Goal: Transaction & Acquisition: Purchase product/service

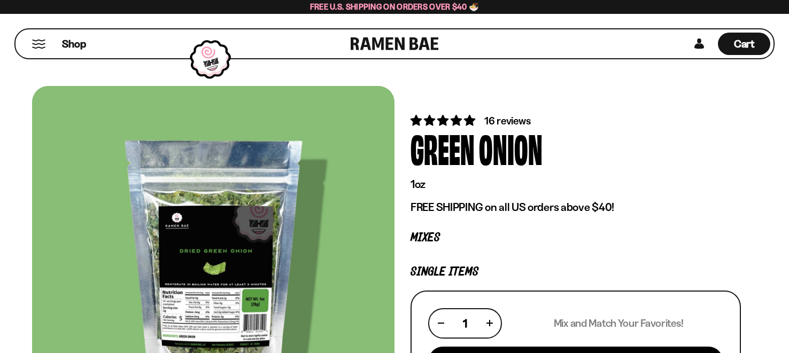
scroll to position [60, 0]
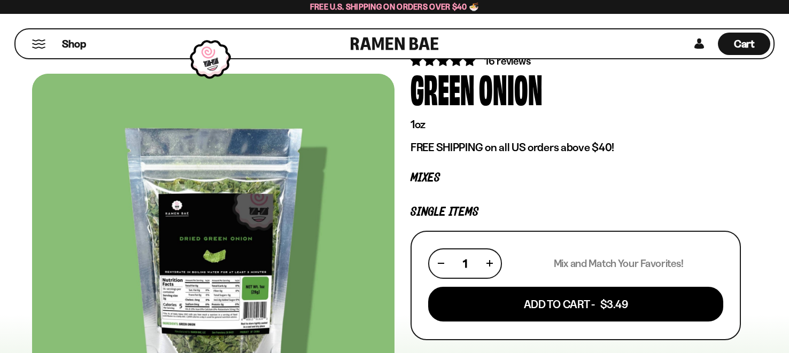
click at [37, 46] on button "Mobile Menu Trigger" at bounding box center [39, 44] width 14 height 9
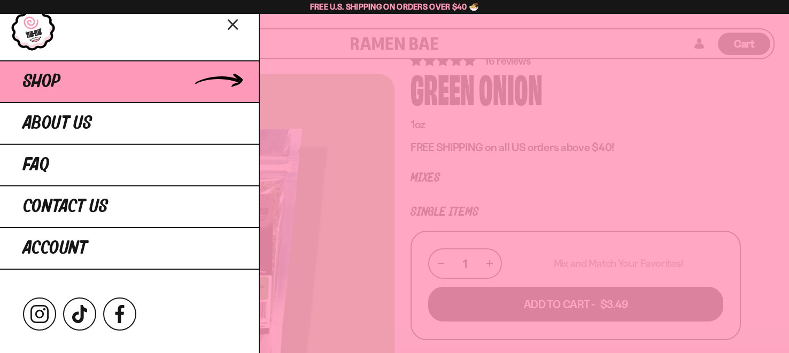
click at [54, 89] on span "Shop" at bounding box center [41, 81] width 37 height 19
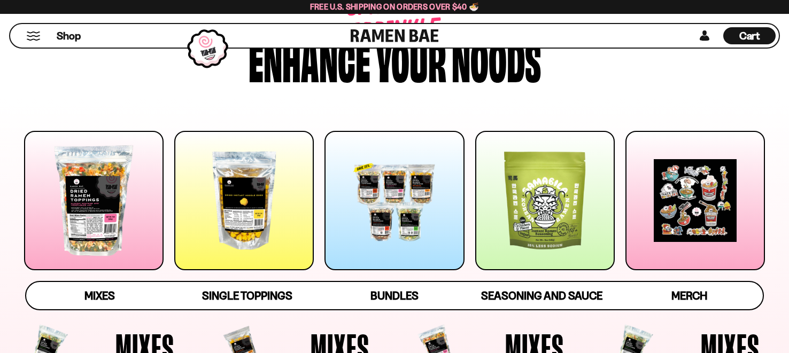
scroll to position [119, 0]
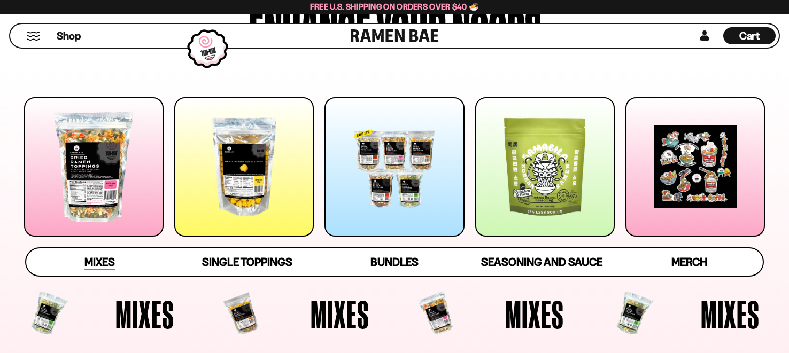
click at [101, 266] on span "Mixes" at bounding box center [99, 263] width 30 height 15
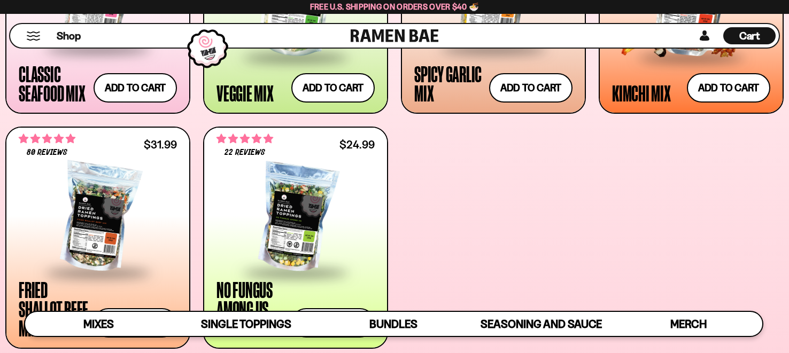
scroll to position [643, 0]
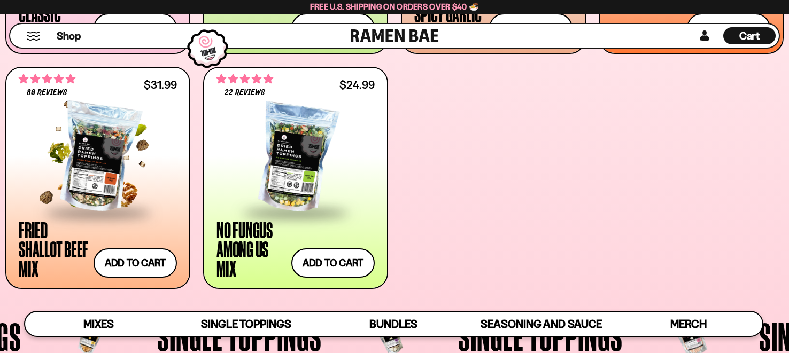
click at [64, 247] on div "Fried Shallot Beef Mix" at bounding box center [54, 249] width 70 height 58
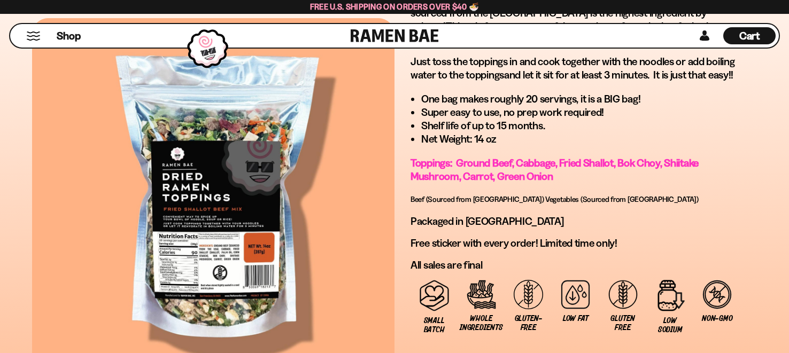
scroll to position [839, 0]
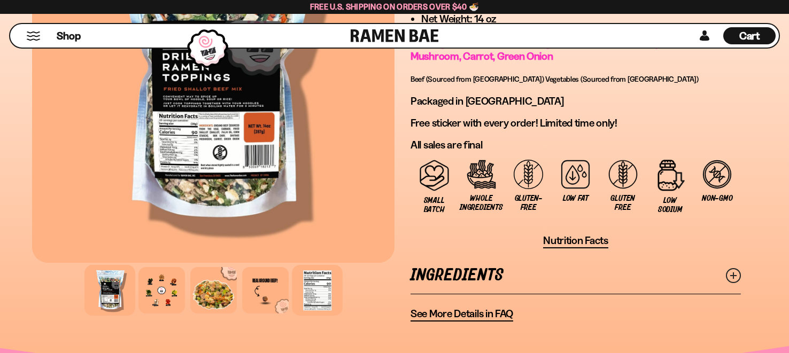
click at [321, 265] on div at bounding box center [317, 290] width 51 height 51
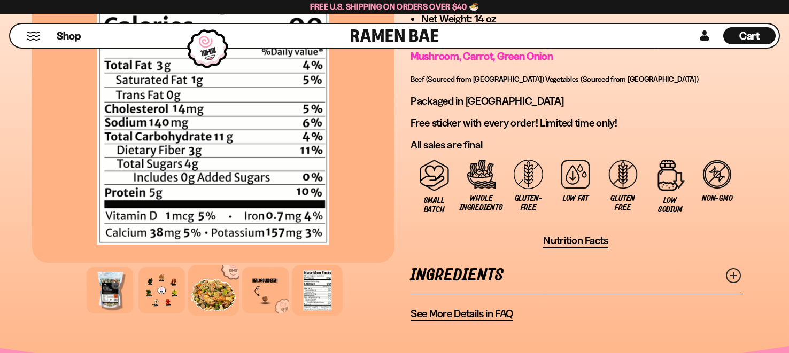
click at [203, 265] on div at bounding box center [213, 290] width 51 height 51
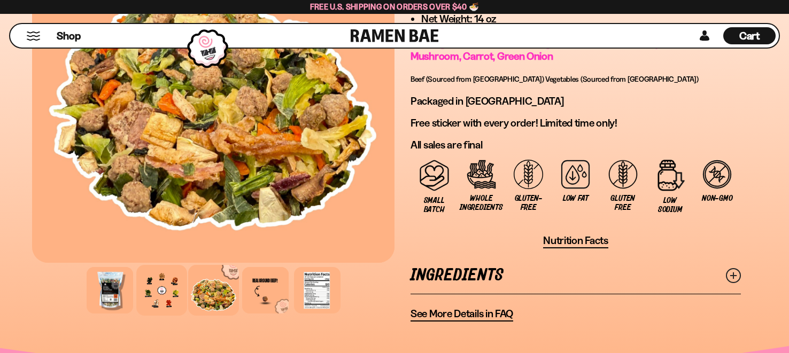
click at [170, 267] on div at bounding box center [161, 290] width 51 height 51
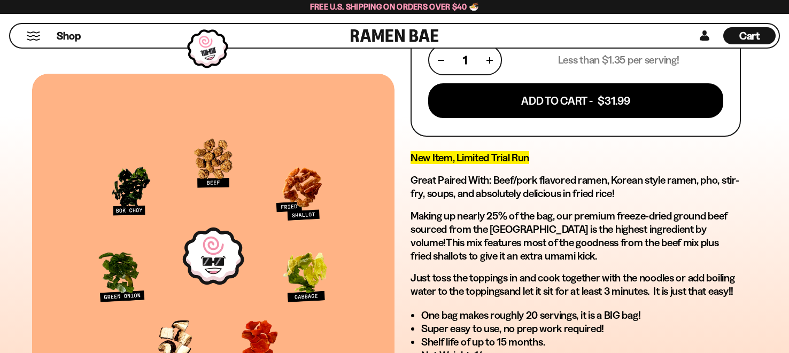
scroll to position [479, 0]
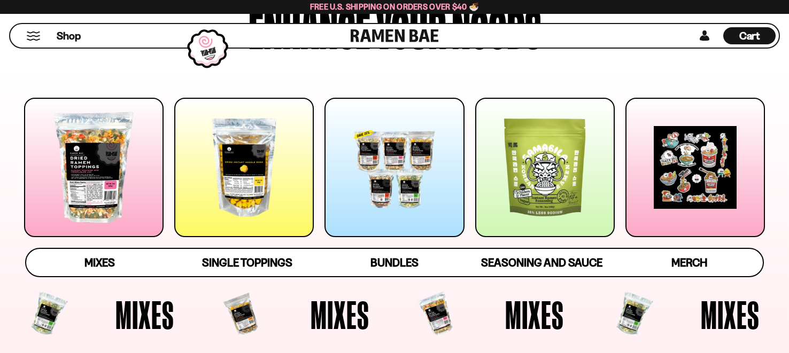
scroll to position [120, 0]
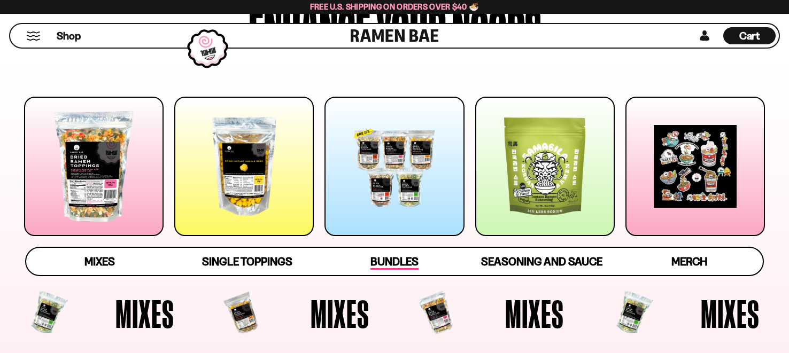
click at [382, 266] on span "Bundles" at bounding box center [395, 262] width 48 height 15
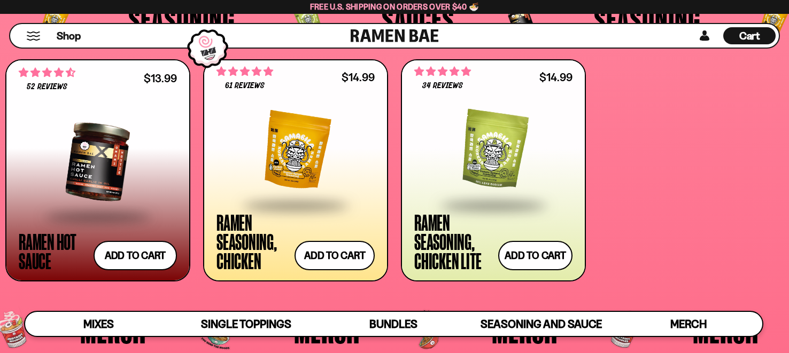
scroll to position [2442, 0]
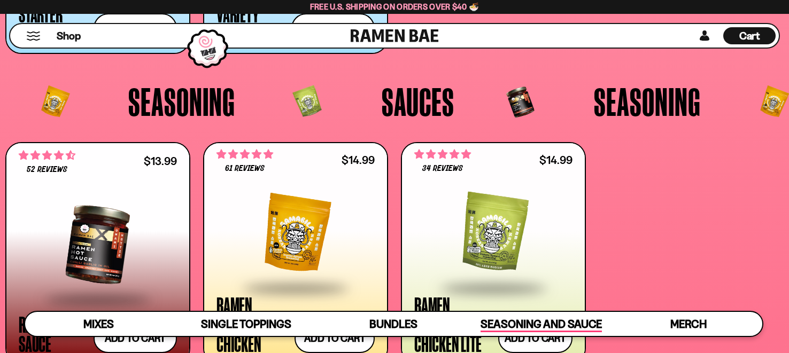
click at [527, 331] on span "Seasoning and Sauce" at bounding box center [541, 325] width 121 height 15
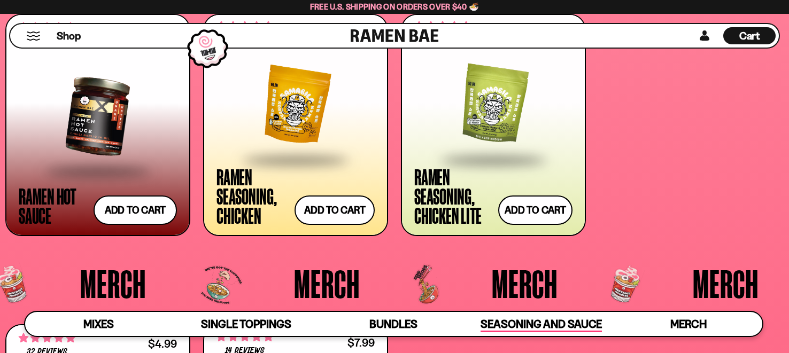
scroll to position [2573, 0]
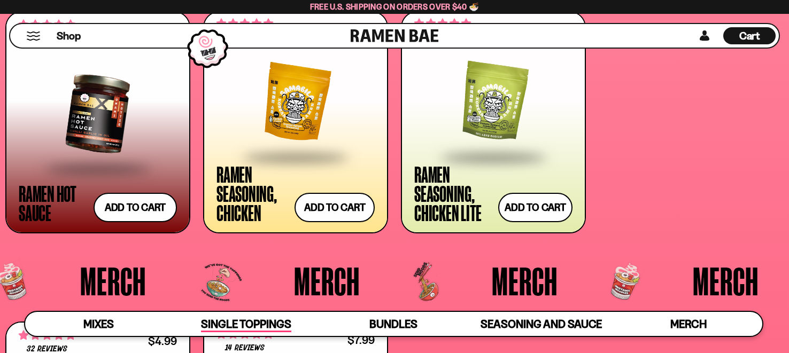
click at [264, 326] on span "Single Toppings" at bounding box center [246, 325] width 90 height 15
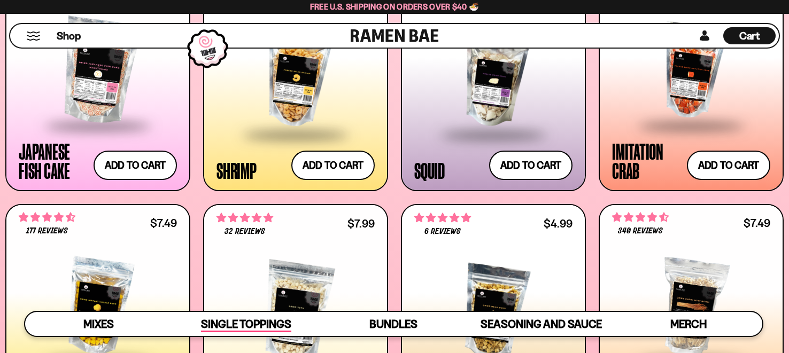
scroll to position [1010, 0]
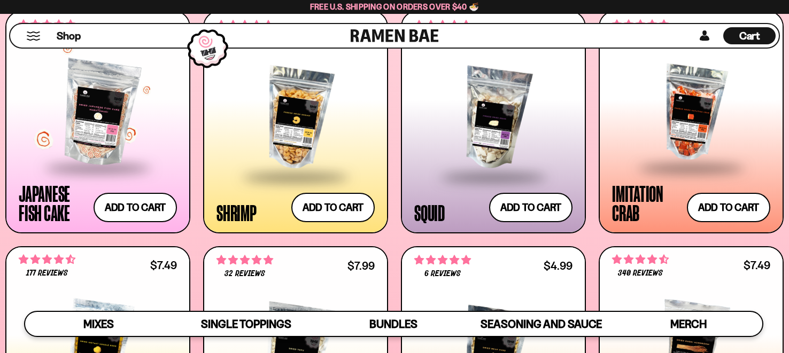
click at [80, 148] on div at bounding box center [98, 113] width 158 height 107
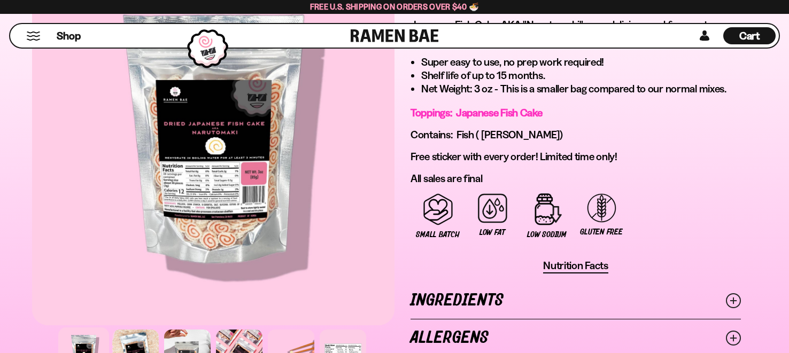
scroll to position [659, 0]
click at [193, 327] on div at bounding box center [187, 352] width 51 height 51
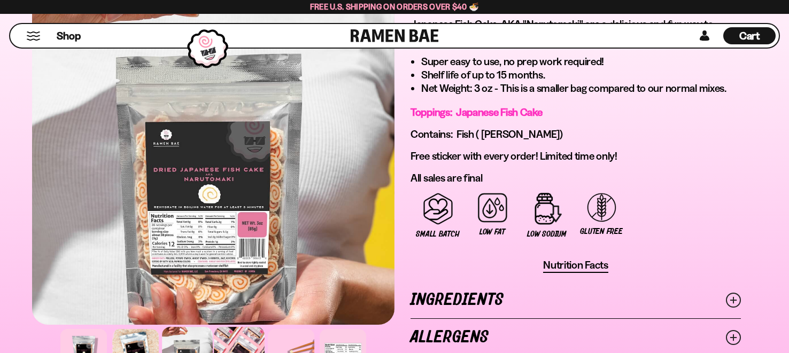
click at [230, 327] on div at bounding box center [239, 352] width 51 height 51
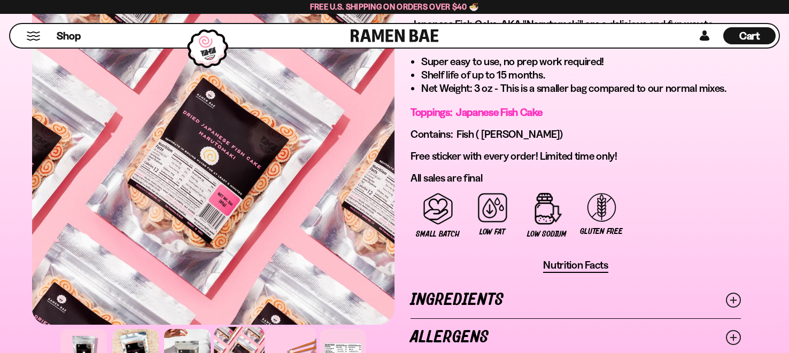
click at [291, 327] on div at bounding box center [291, 352] width 51 height 51
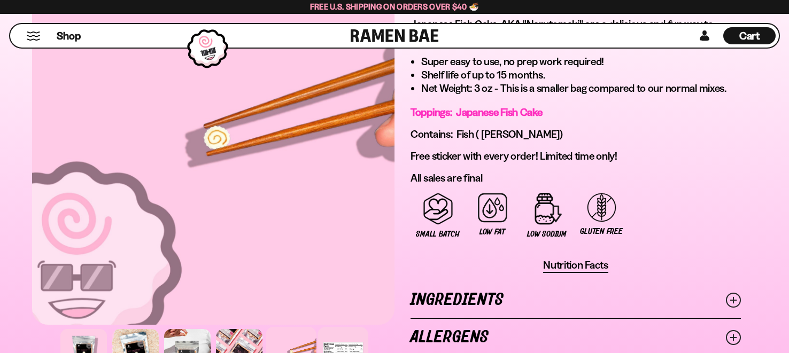
click at [344, 327] on div at bounding box center [343, 352] width 51 height 51
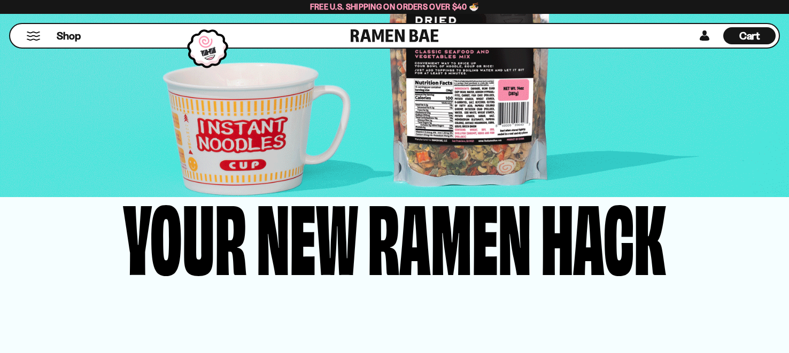
scroll to position [2096, 0]
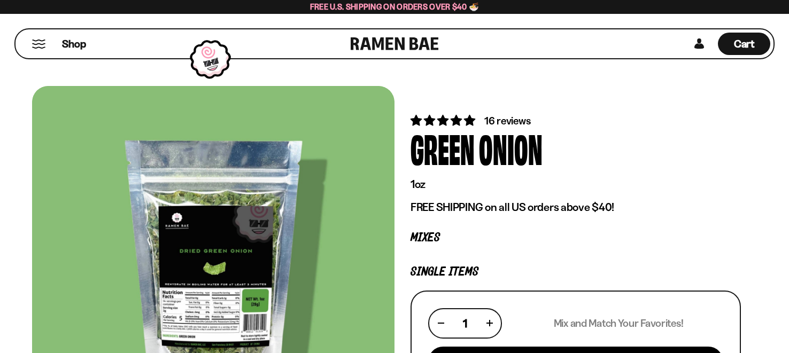
scroll to position [60, 0]
click at [42, 45] on button "Mobile Menu Trigger" at bounding box center [39, 44] width 14 height 9
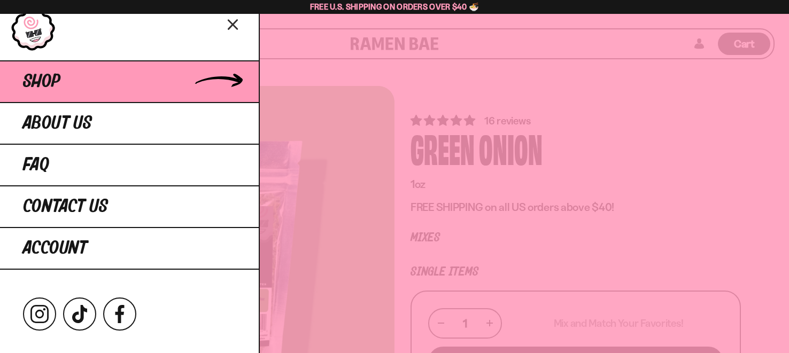
click at [81, 79] on link "Shop" at bounding box center [129, 81] width 259 height 42
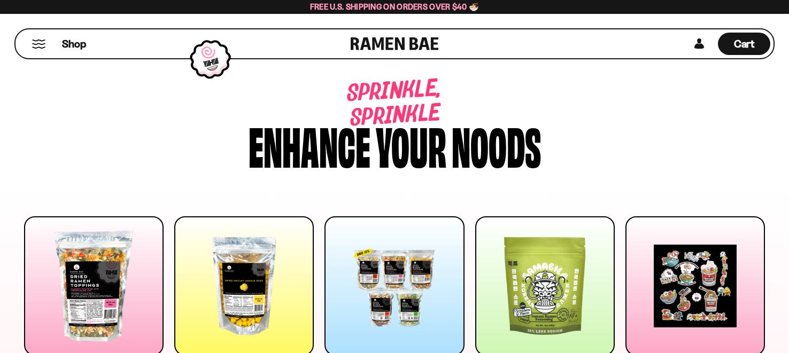
click at [44, 49] on div "Shop" at bounding box center [185, 43] width 332 height 29
click at [37, 44] on button "Mobile Menu Trigger" at bounding box center [39, 44] width 14 height 9
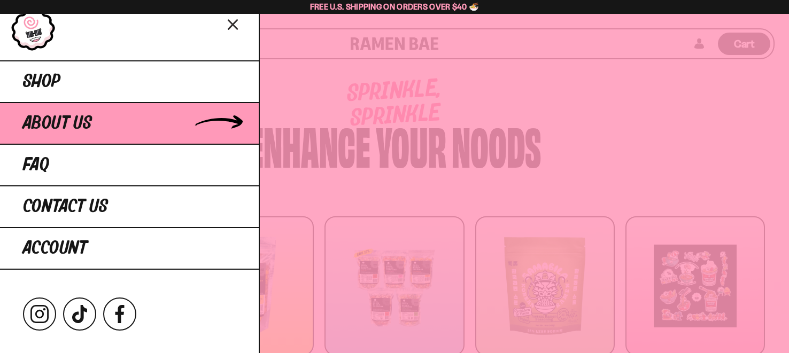
click at [63, 128] on span "About Us" at bounding box center [57, 123] width 69 height 19
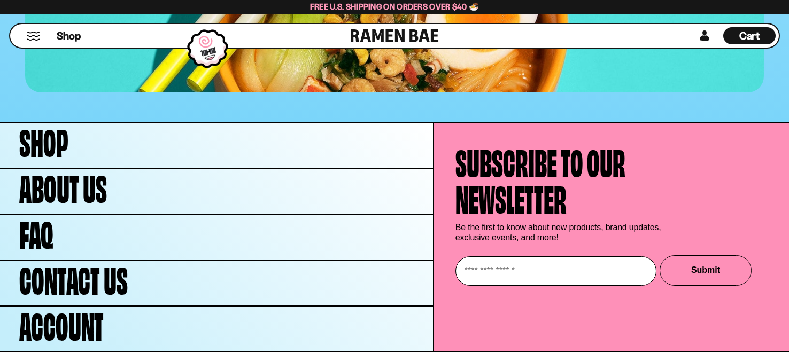
scroll to position [4371, 0]
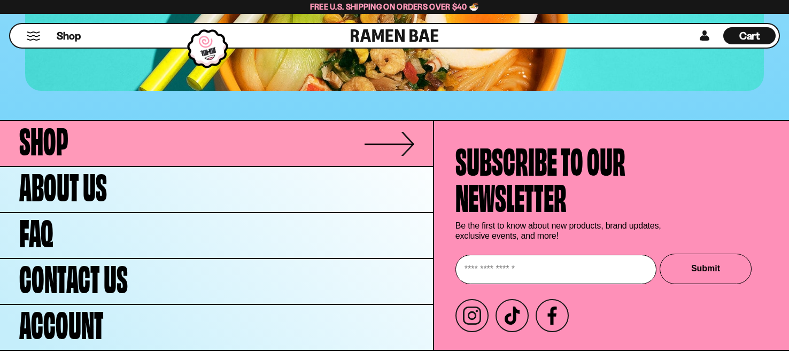
click at [67, 125] on span "Shop" at bounding box center [43, 138] width 49 height 36
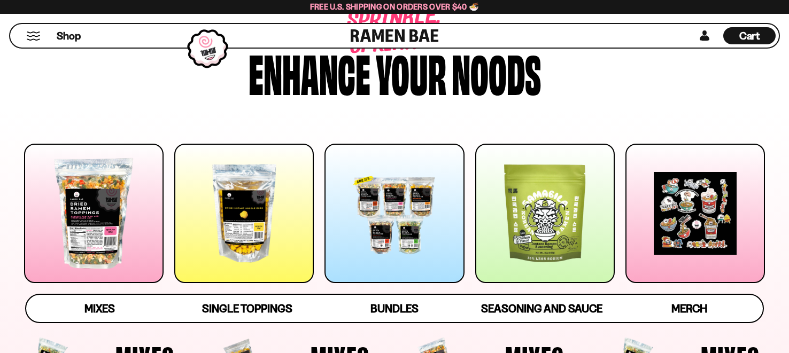
scroll to position [119, 0]
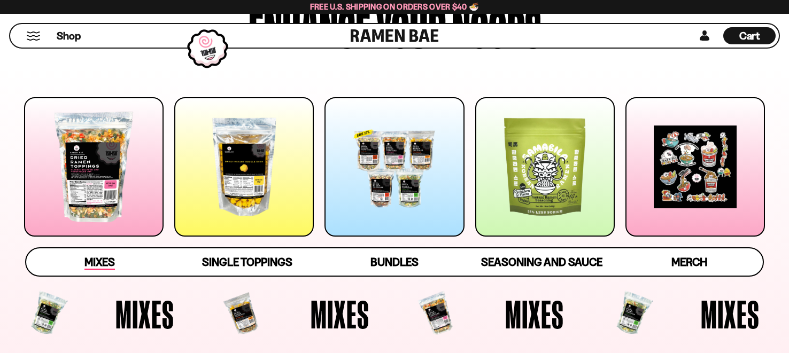
click at [98, 264] on span "Mixes" at bounding box center [99, 263] width 30 height 15
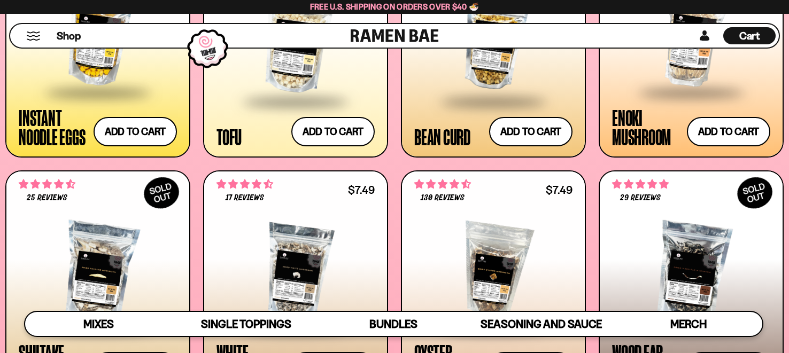
scroll to position [1302, 0]
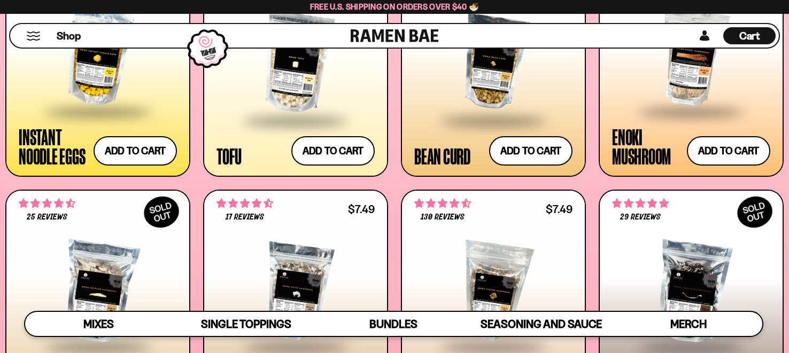
click at [97, 79] on div at bounding box center [98, 57] width 158 height 107
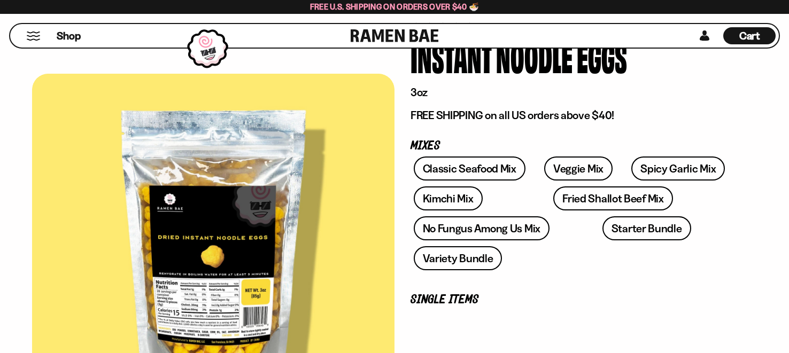
scroll to position [119, 0]
